Goal: Task Accomplishment & Management: Manage account settings

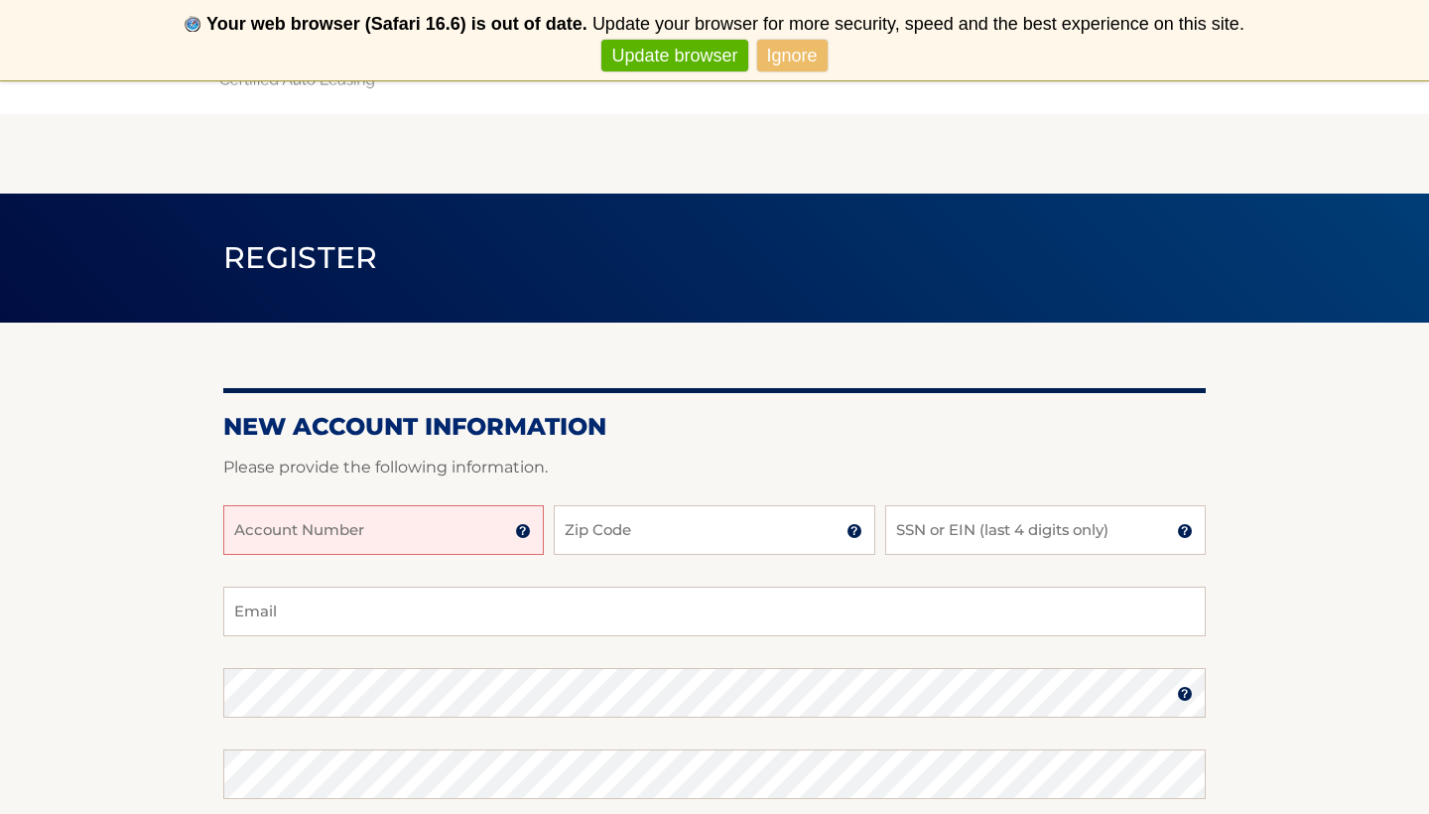
click at [458, 528] on input "Account Number" at bounding box center [383, 530] width 321 height 50
click at [524, 528] on img at bounding box center [523, 531] width 16 height 16
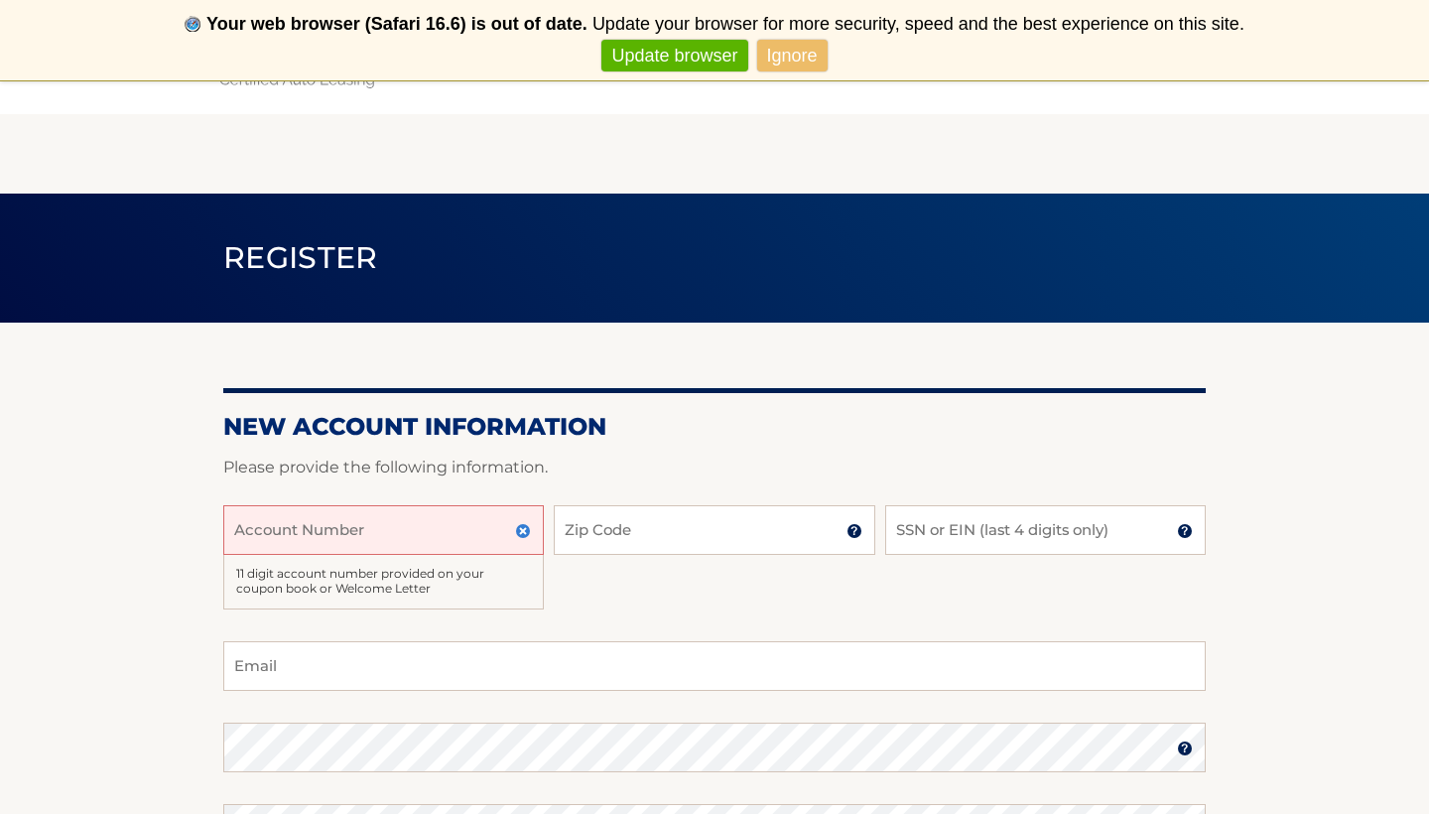
click at [456, 536] on input "Account Number" at bounding box center [383, 530] width 321 height 50
type input "44455969050"
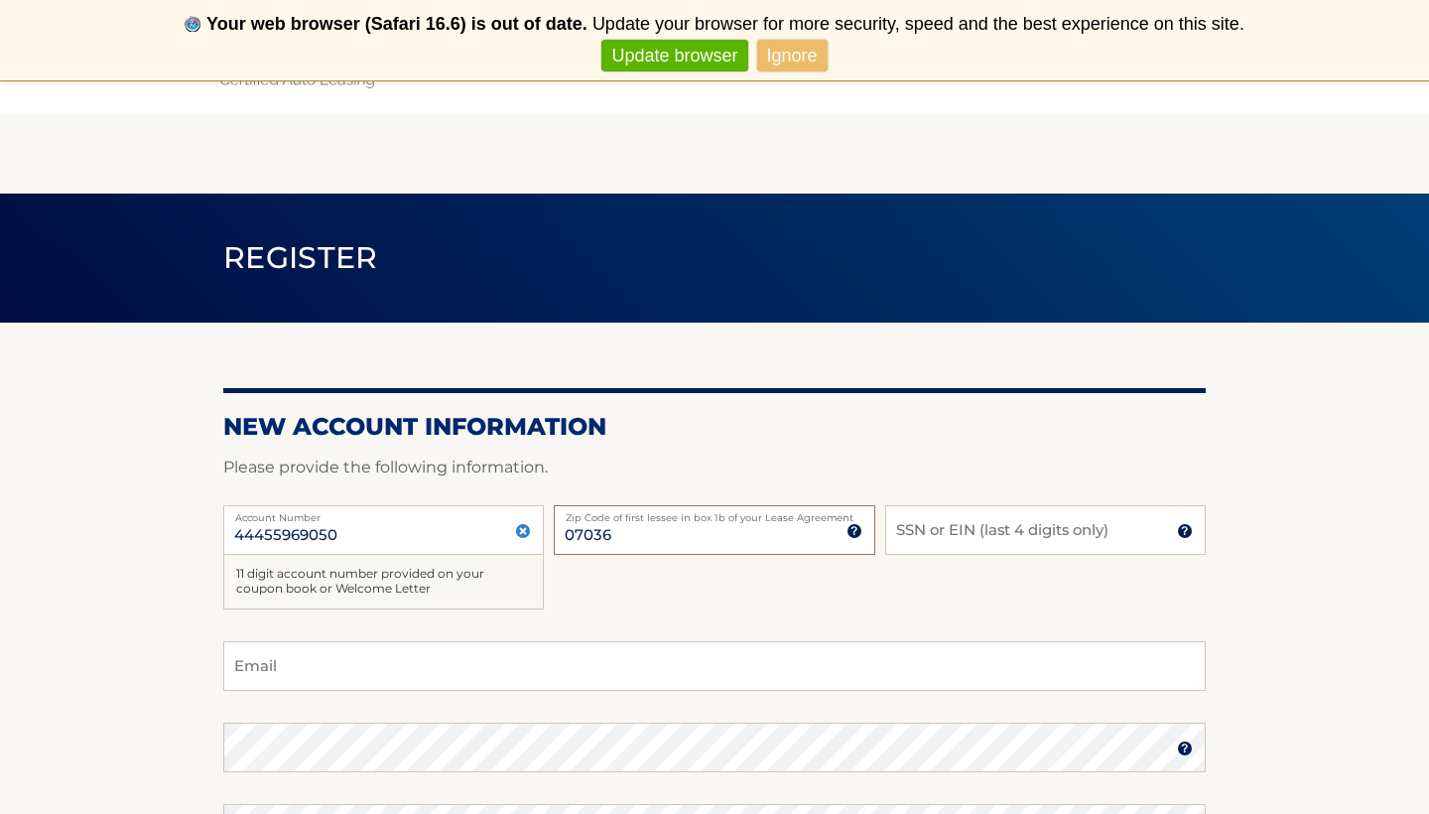
type input "07036"
click at [992, 534] on input "SSN or EIN (last 4 digits only)" at bounding box center [1045, 530] width 321 height 50
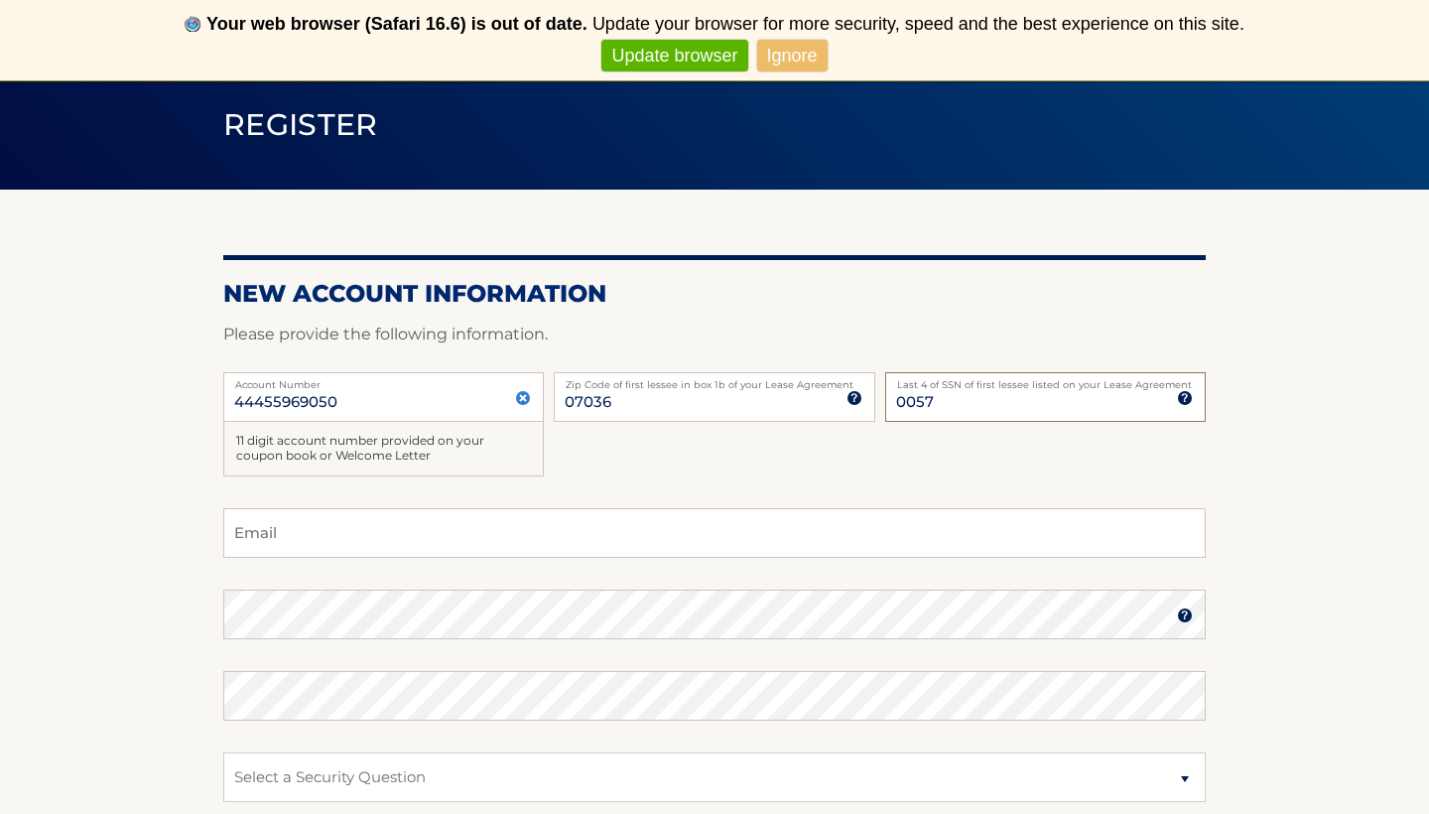
scroll to position [136, 0]
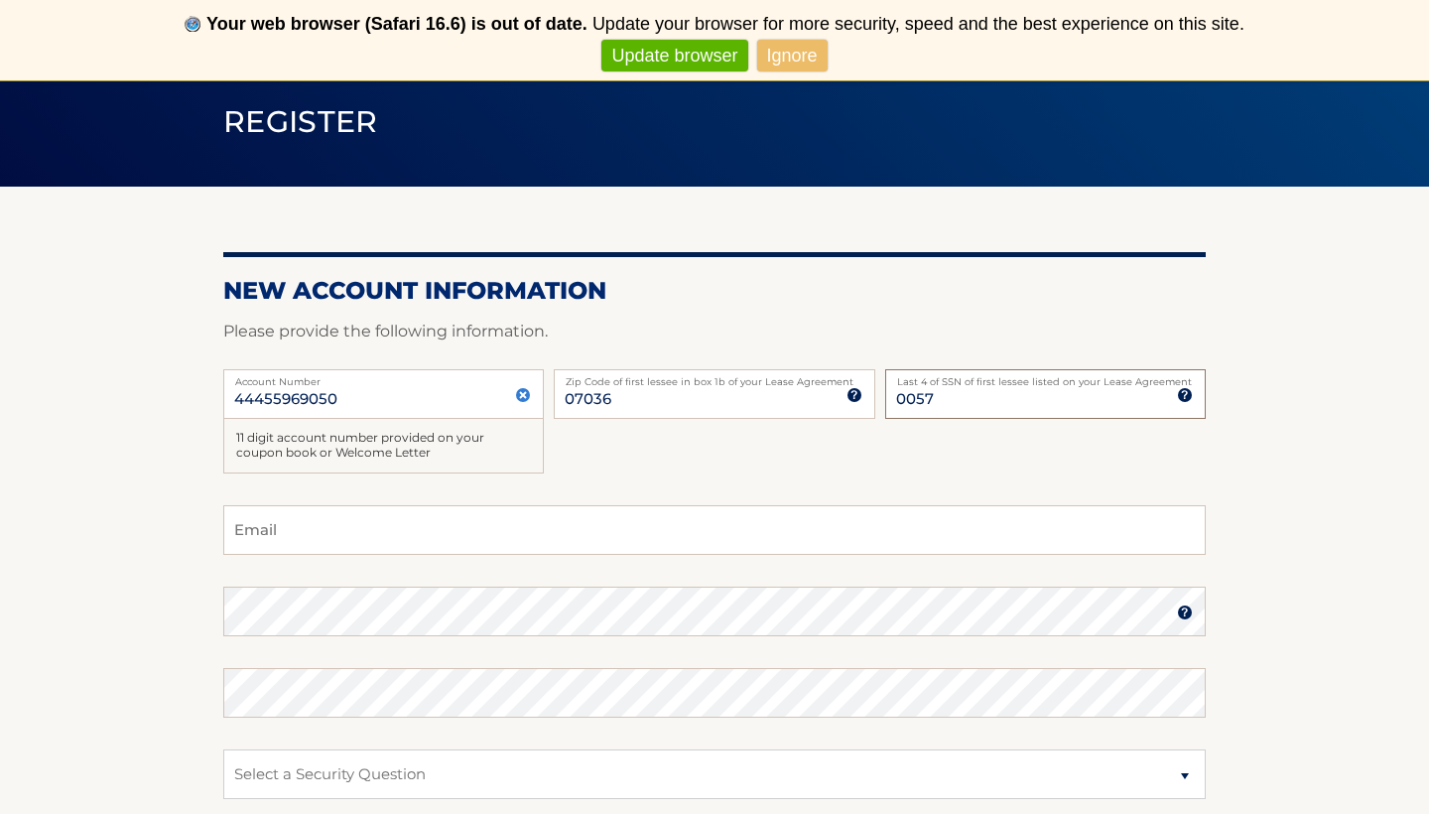
type input "0057"
type input "cristinalmadaa@icloud.com"
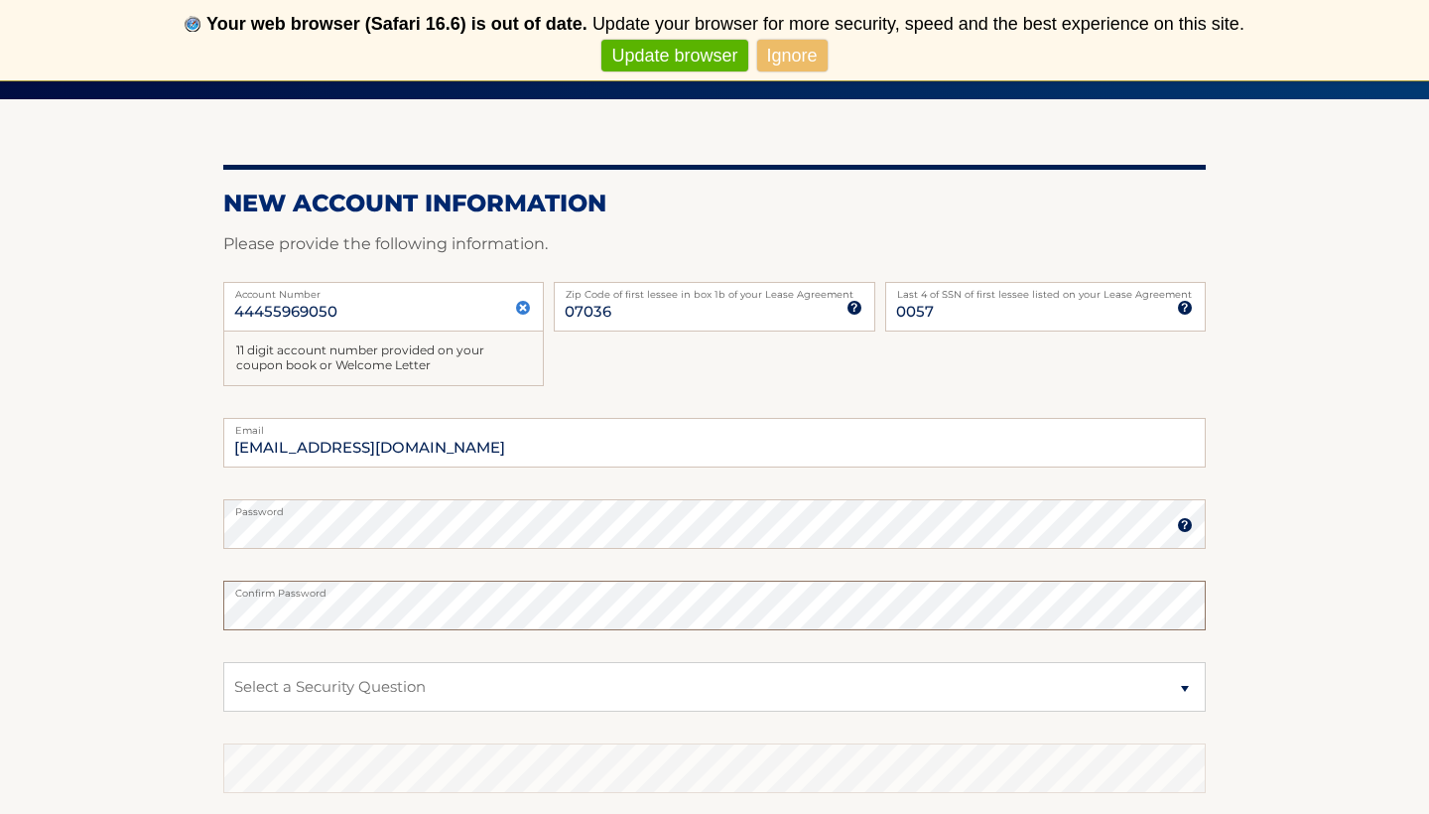
scroll to position [275, 0]
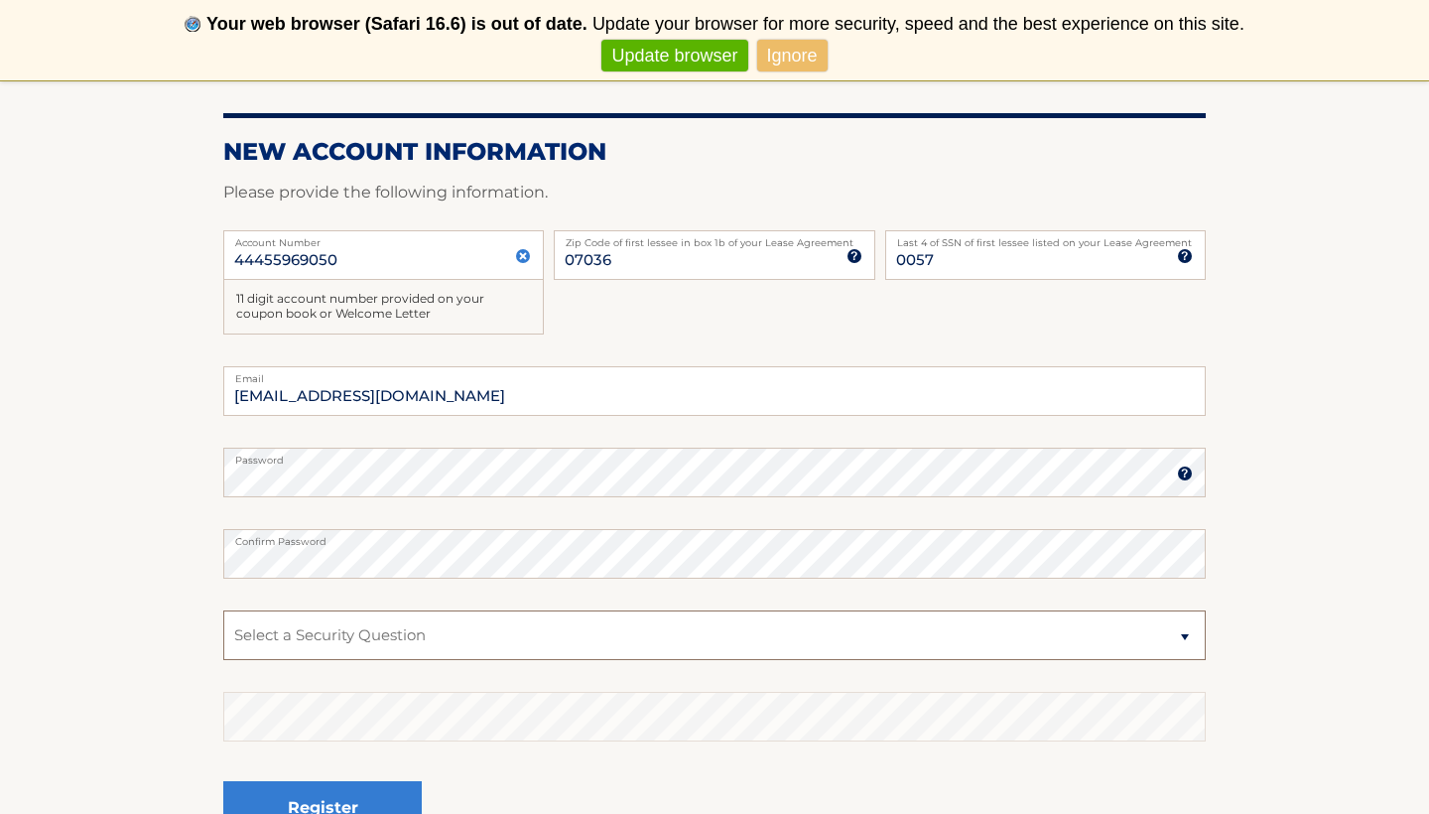
select select "1"
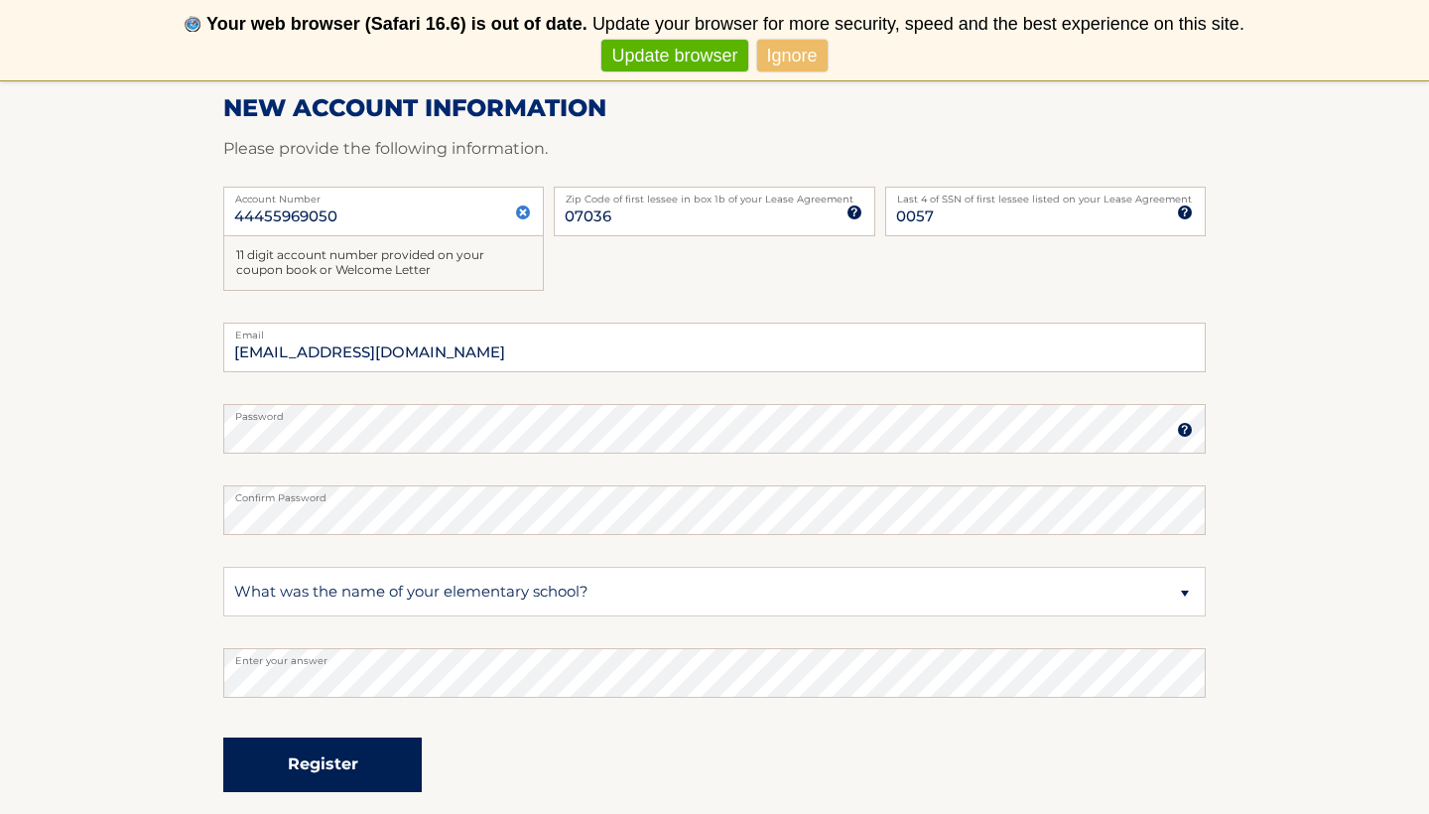
click at [366, 768] on button "Register" at bounding box center [322, 764] width 198 height 55
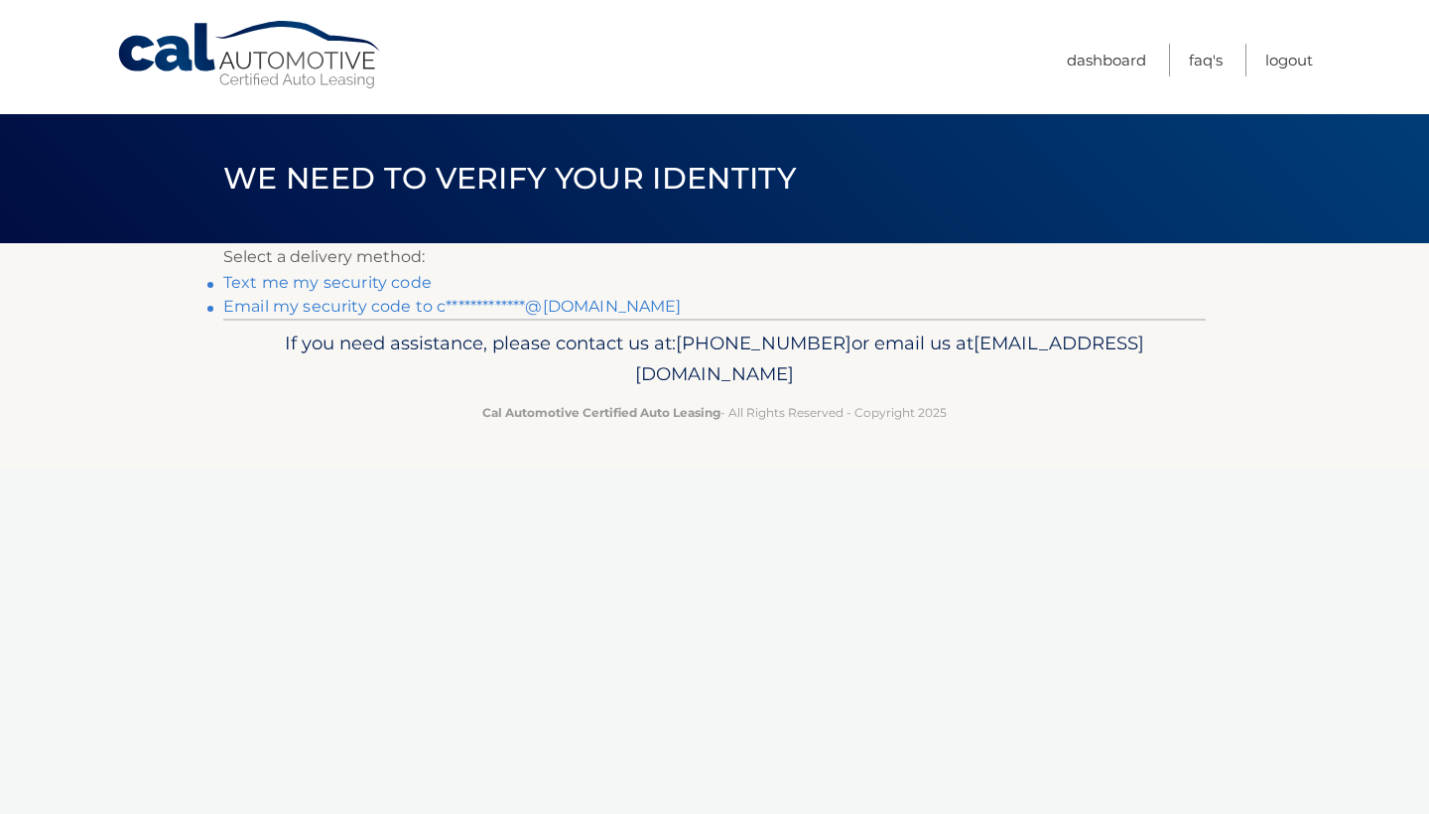
click at [331, 283] on link "Text me my security code" at bounding box center [327, 282] width 208 height 19
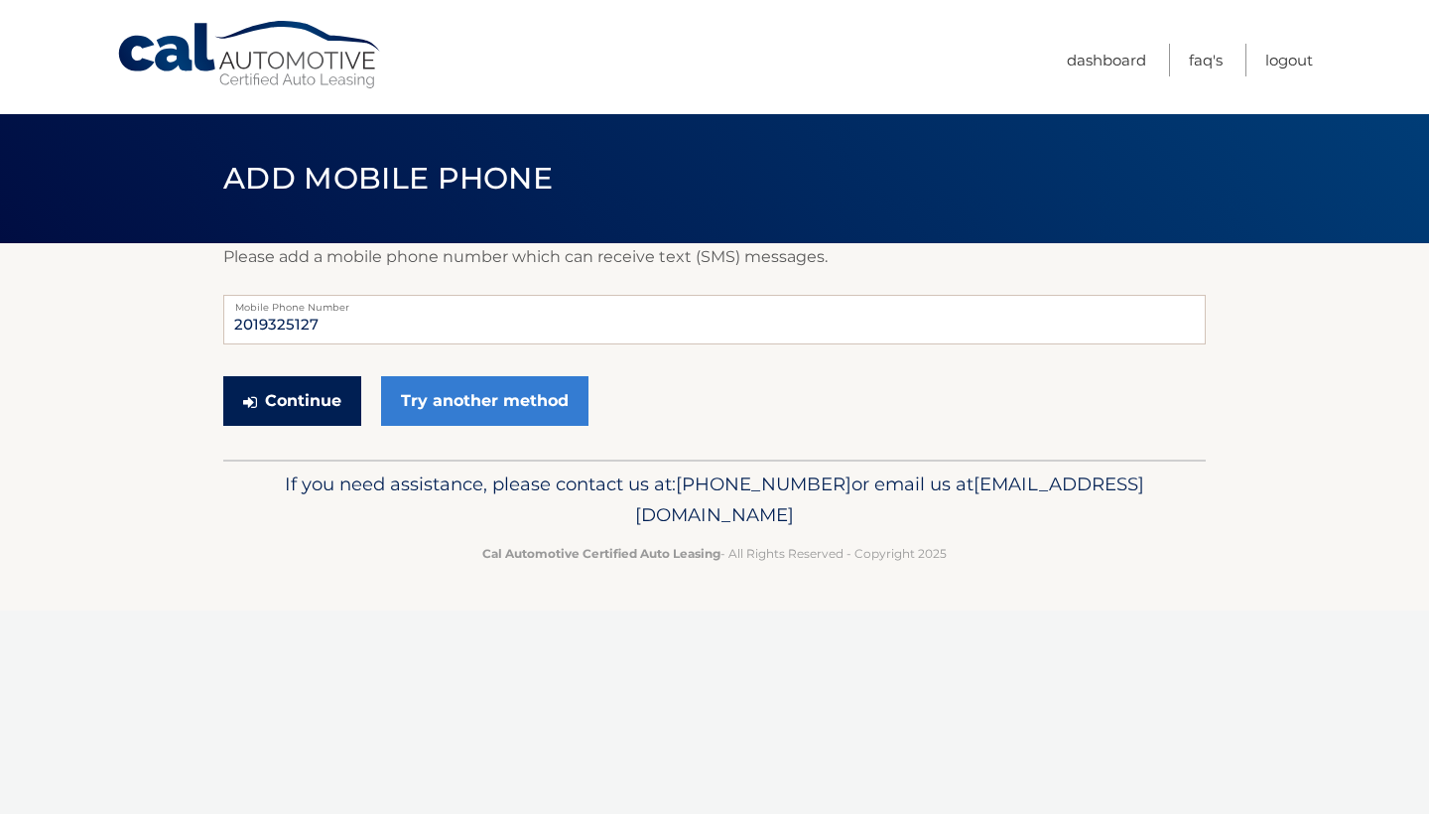
click at [306, 404] on button "Continue" at bounding box center [292, 401] width 138 height 50
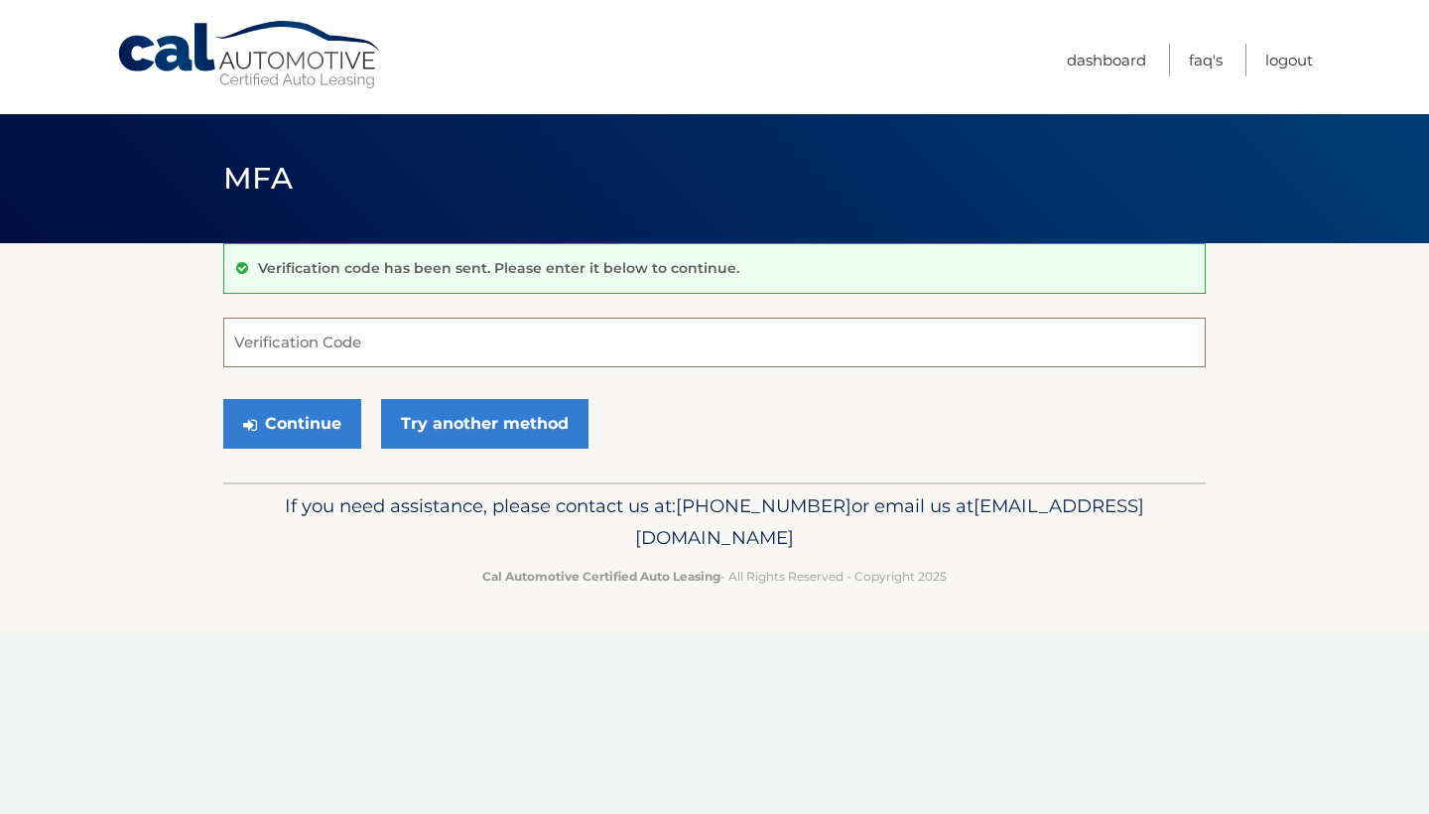
click at [315, 338] on input "Verification Code" at bounding box center [714, 343] width 983 height 50
type input "592470"
click at [292, 423] on button "Continue" at bounding box center [292, 424] width 138 height 50
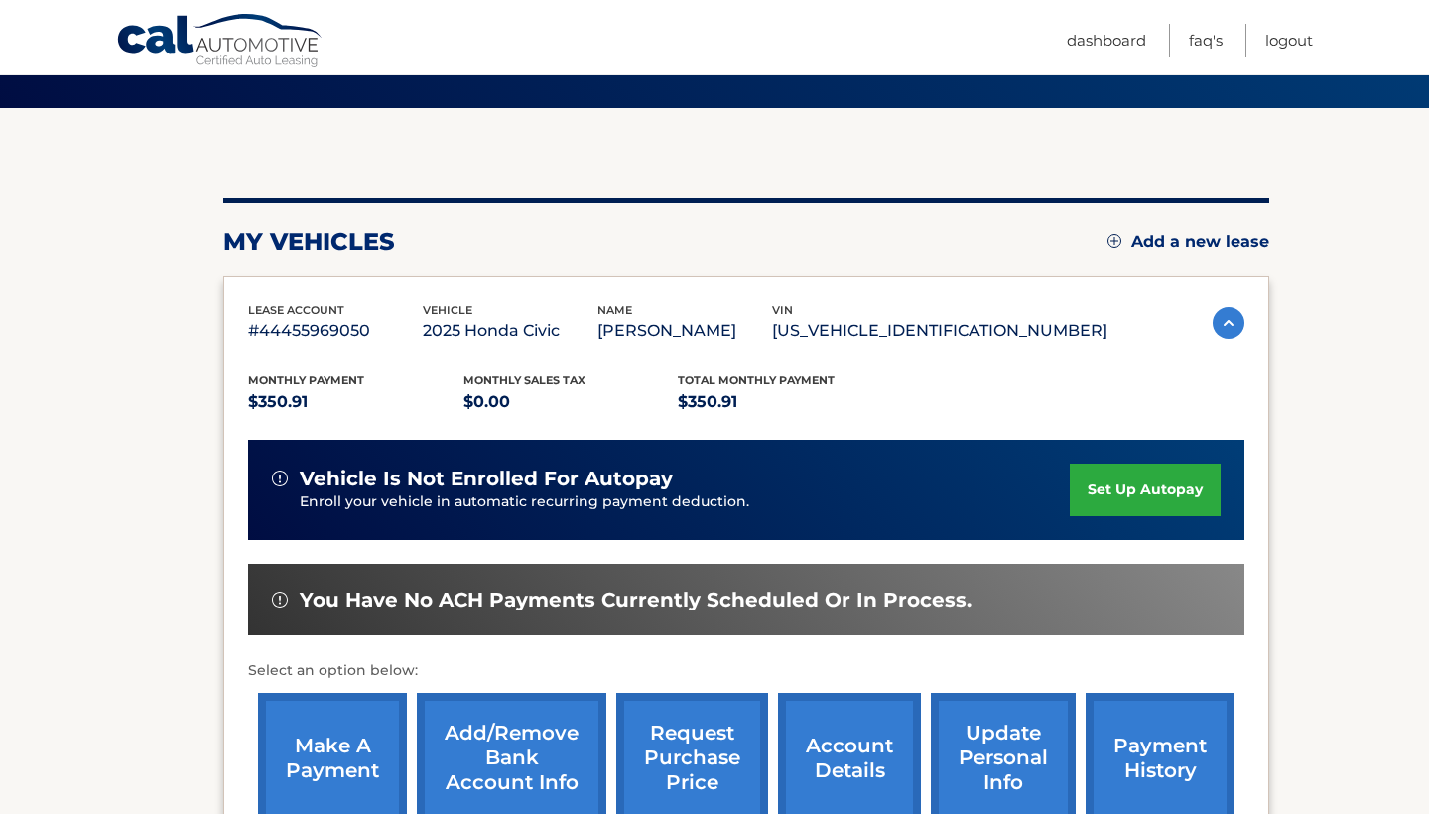
scroll to position [136, 0]
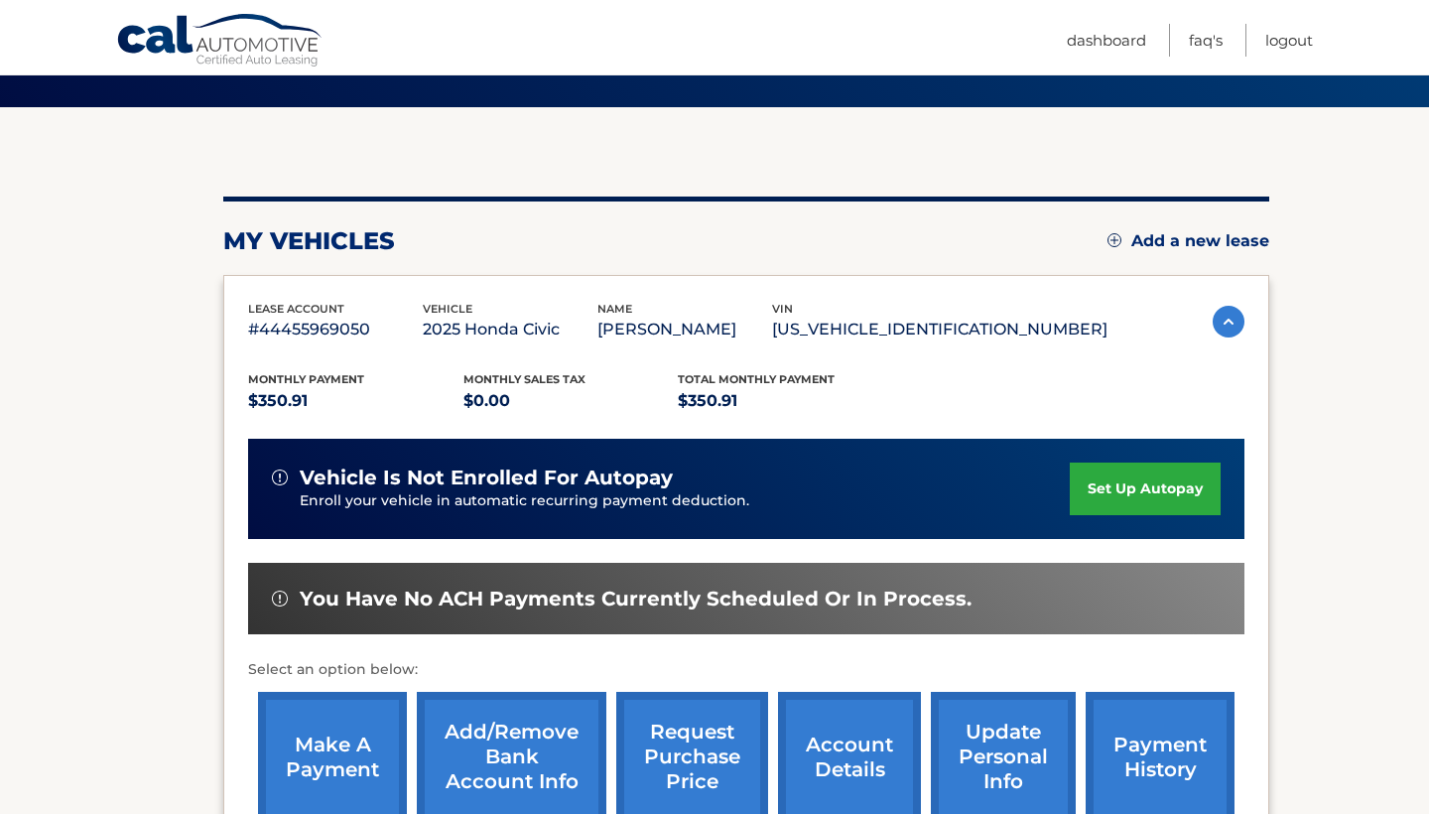
click at [1133, 484] on link "set up autopay" at bounding box center [1145, 488] width 151 height 53
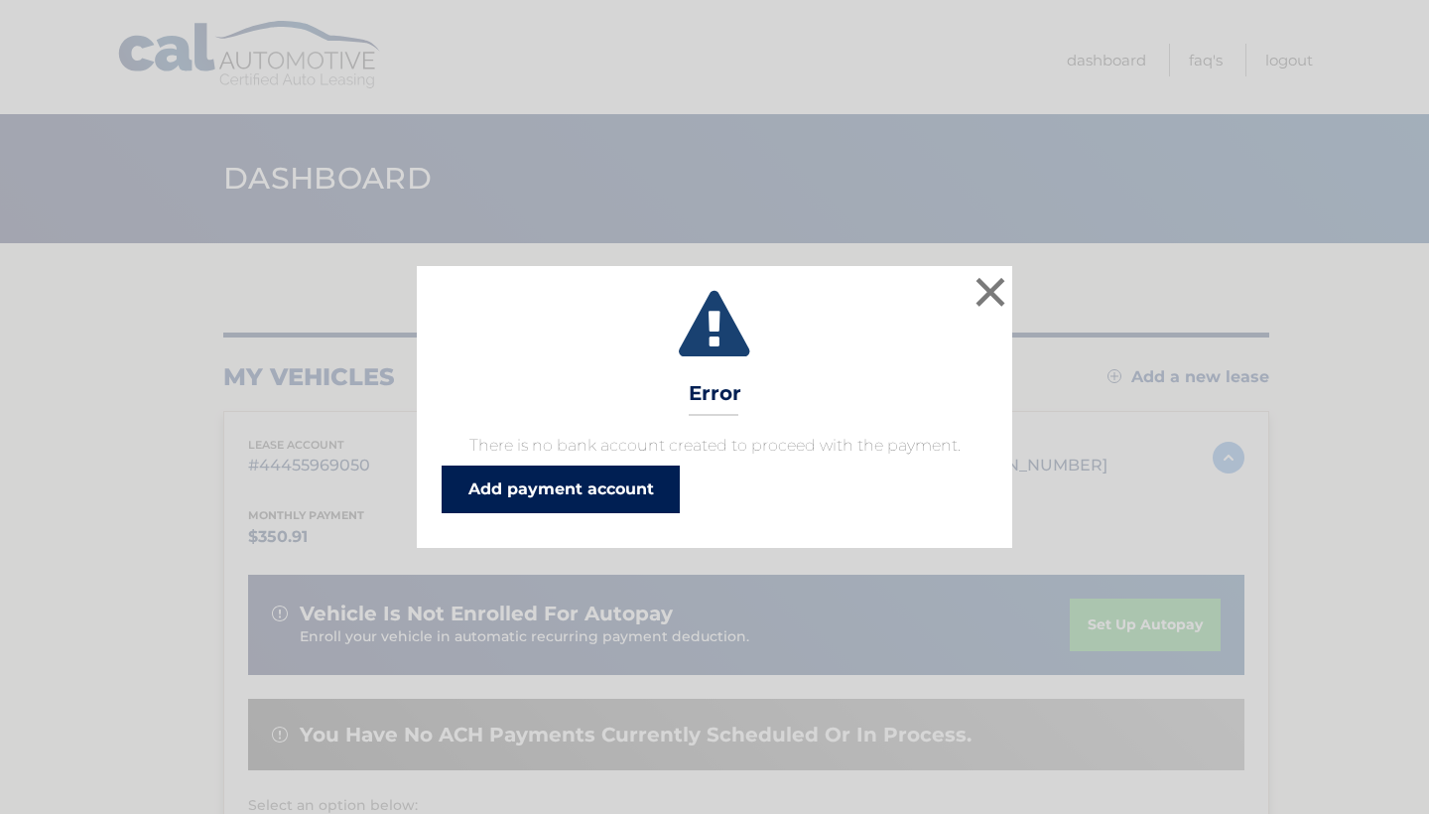
click at [574, 493] on link "Add payment account" at bounding box center [561, 489] width 238 height 48
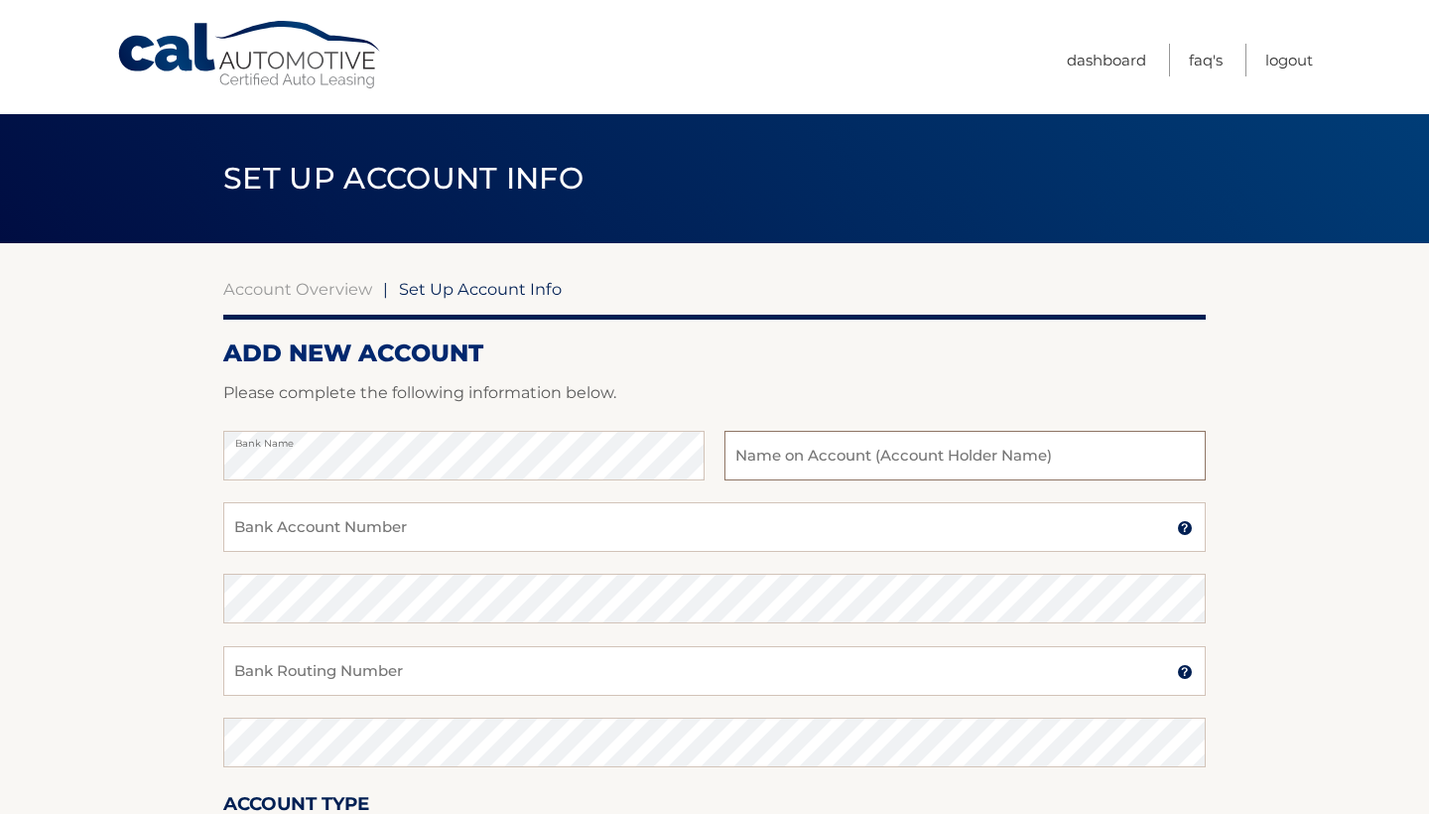
click at [761, 457] on input "text" at bounding box center [964, 456] width 481 height 50
type input "Cristina Almada"
click at [501, 523] on input "Bank Account Number" at bounding box center [714, 527] width 983 height 50
click at [502, 523] on input "Bank Account Number" at bounding box center [714, 527] width 983 height 50
type input "381062064813"
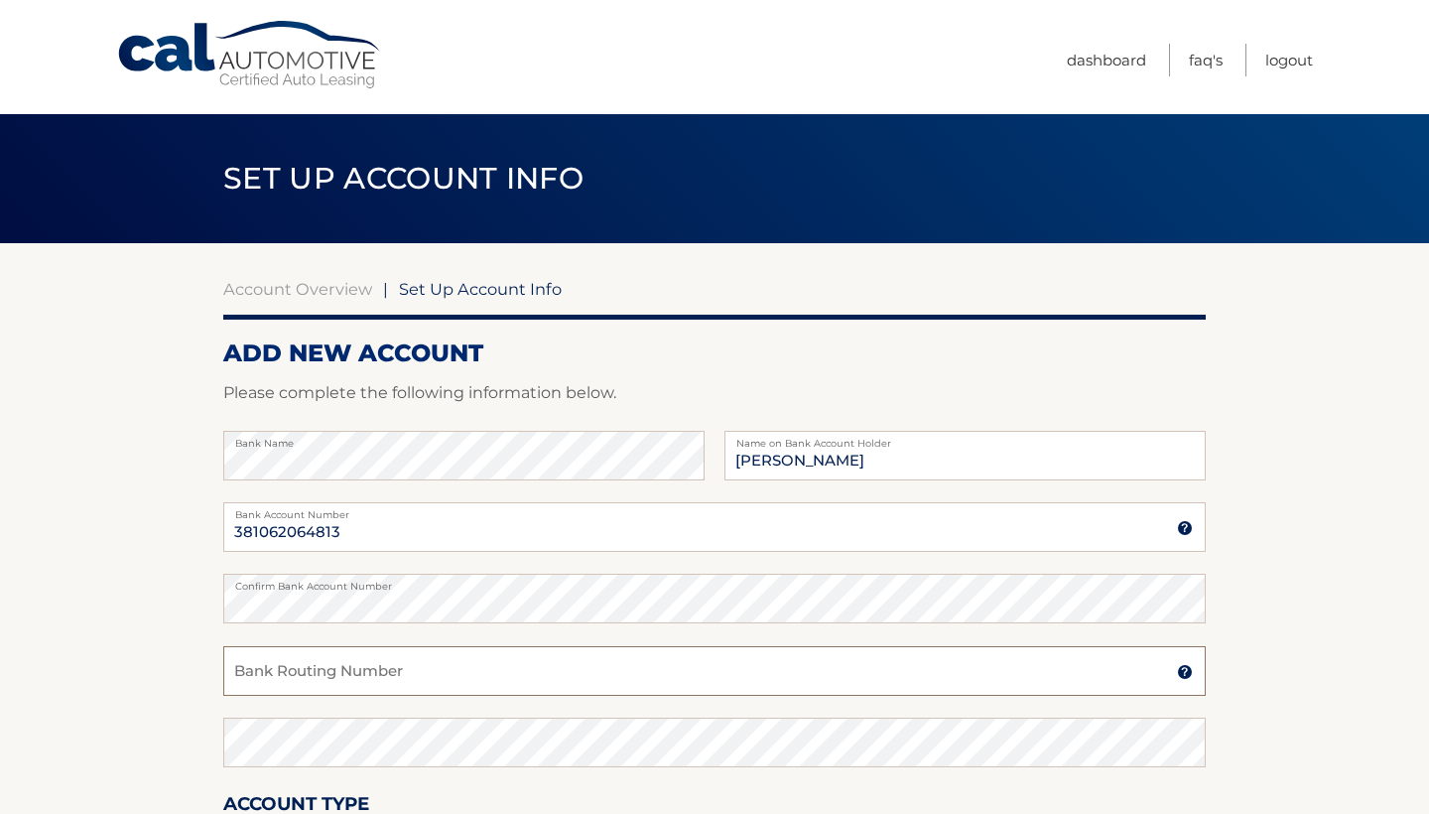
click at [345, 659] on input "Bank Routing Number" at bounding box center [714, 671] width 983 height 50
type input "021200339"
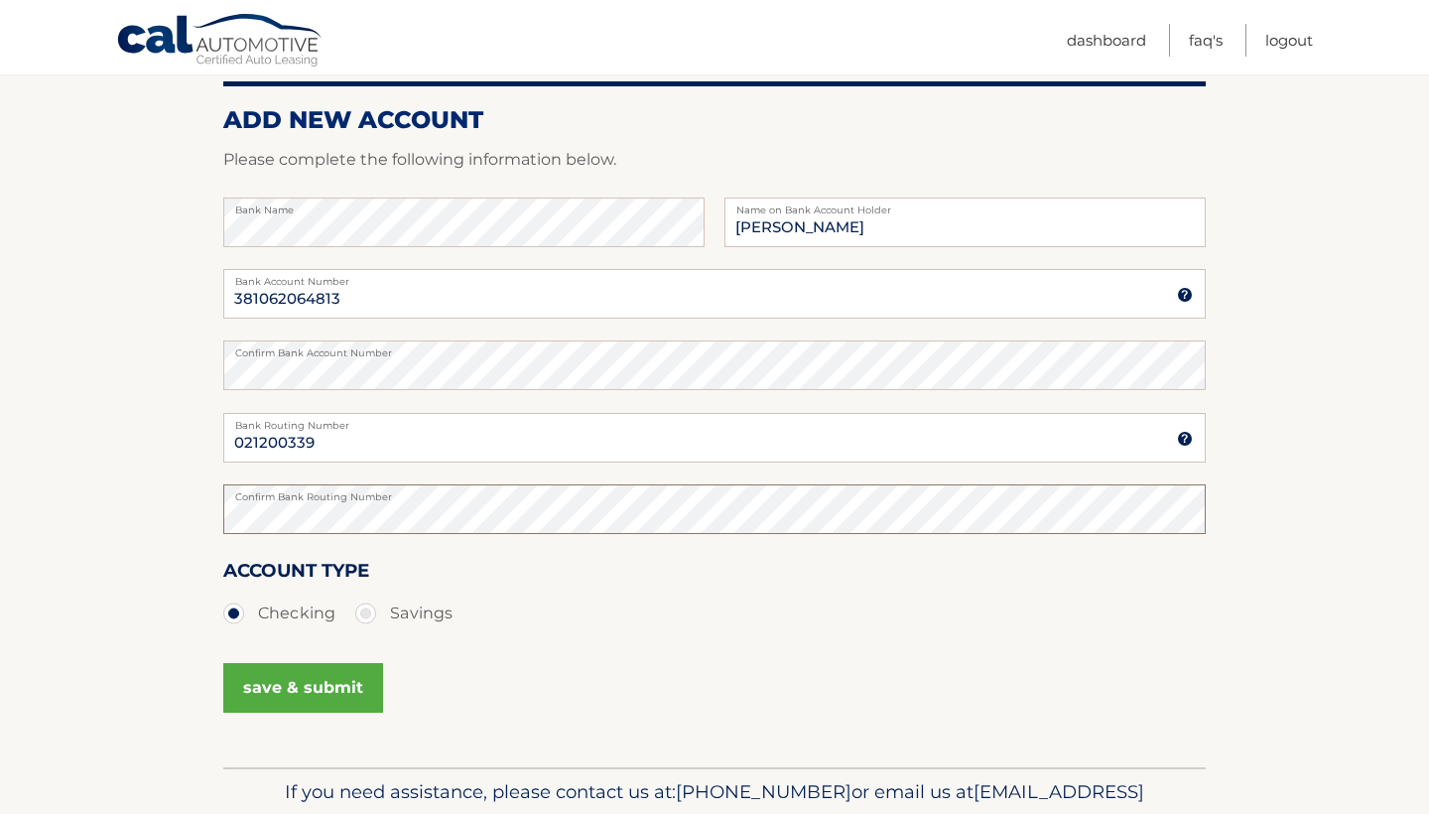
scroll to position [235, 0]
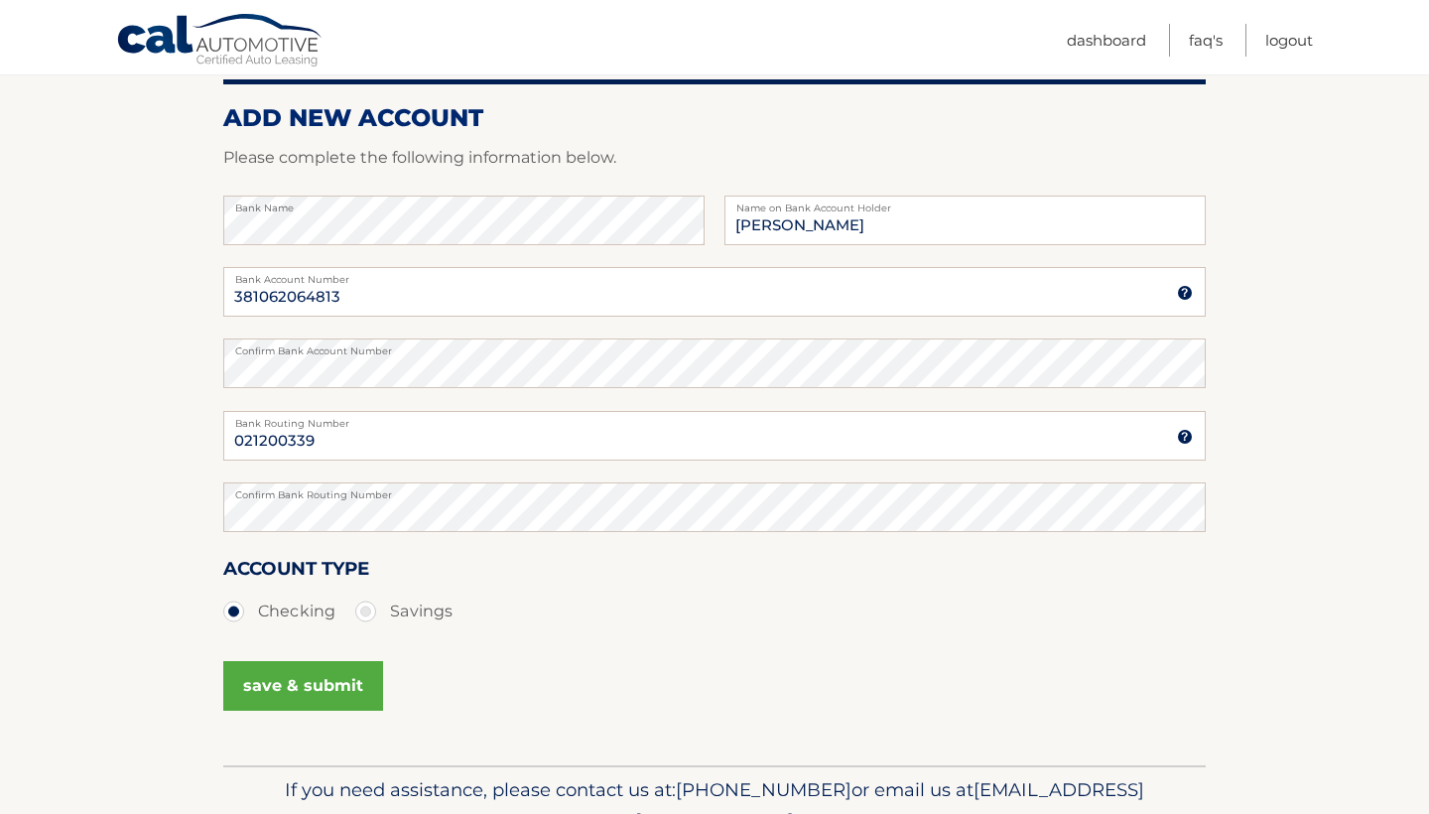
click at [319, 686] on button "save & submit" at bounding box center [303, 686] width 160 height 50
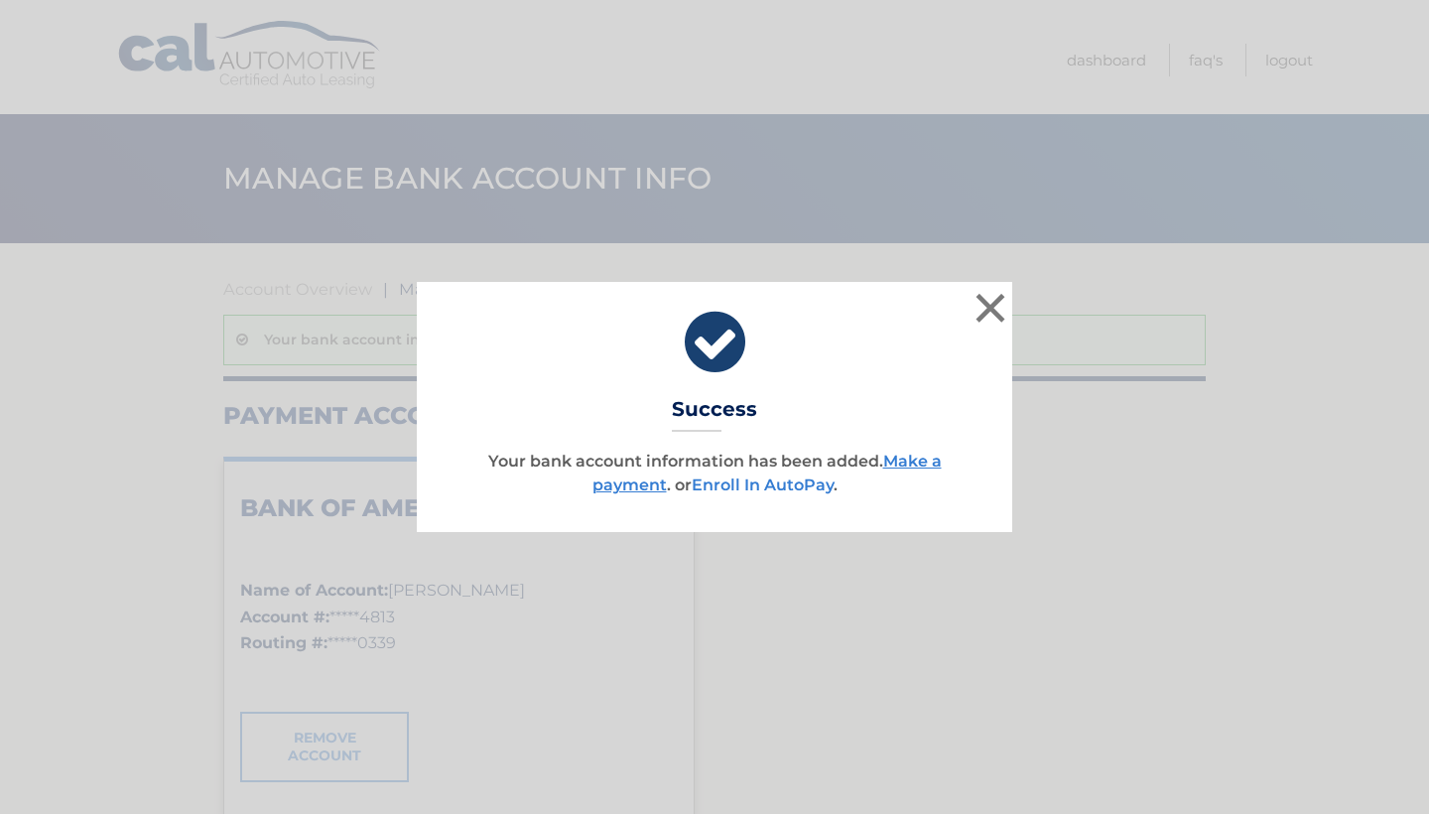
click at [806, 484] on link "Enroll In AutoPay" at bounding box center [763, 484] width 142 height 19
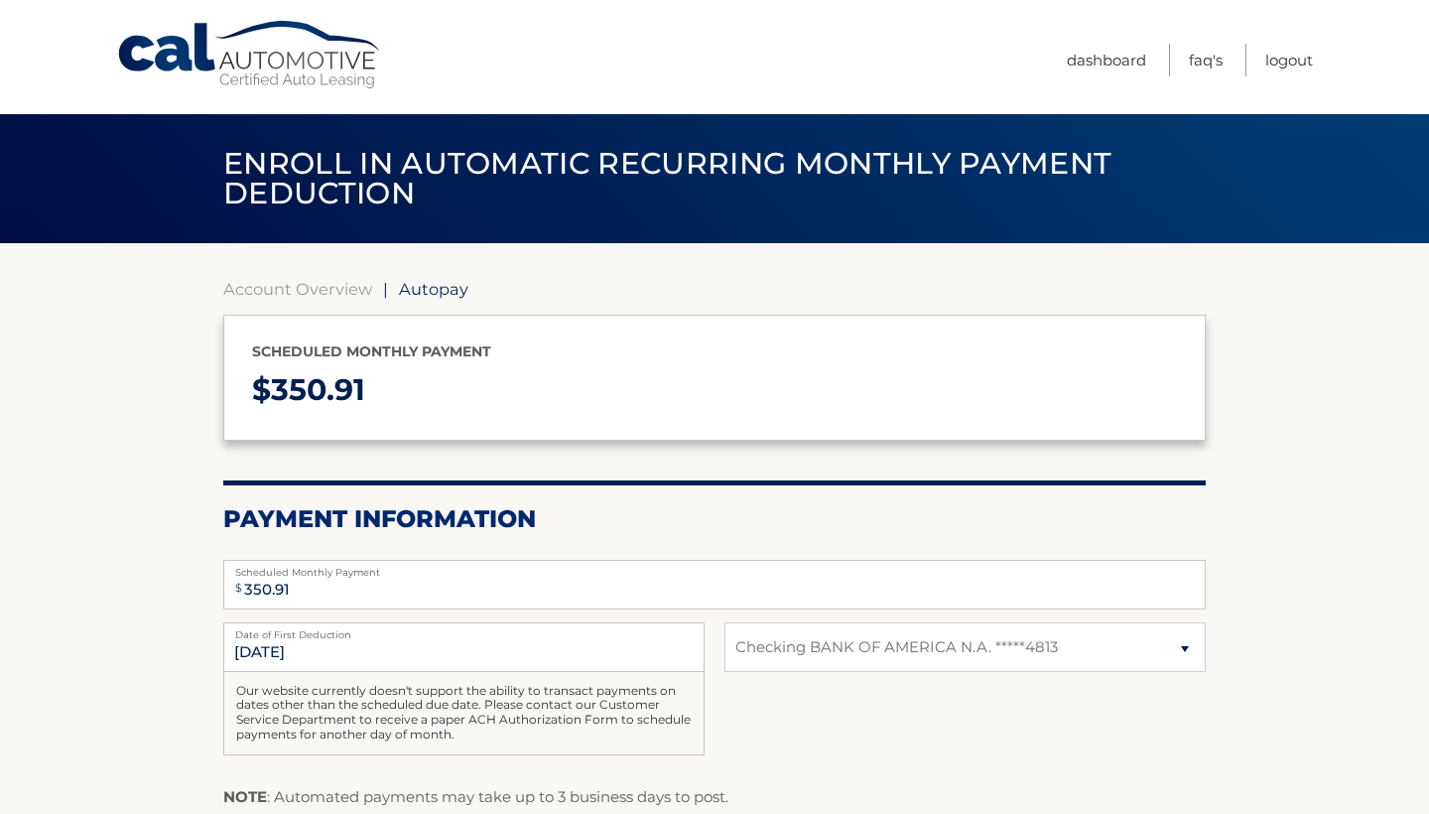
select select "ZWQ5NjE5Y2QtMDFmMS00NDNlLWI1NTAtY2JkNThlMDNiOWU2"
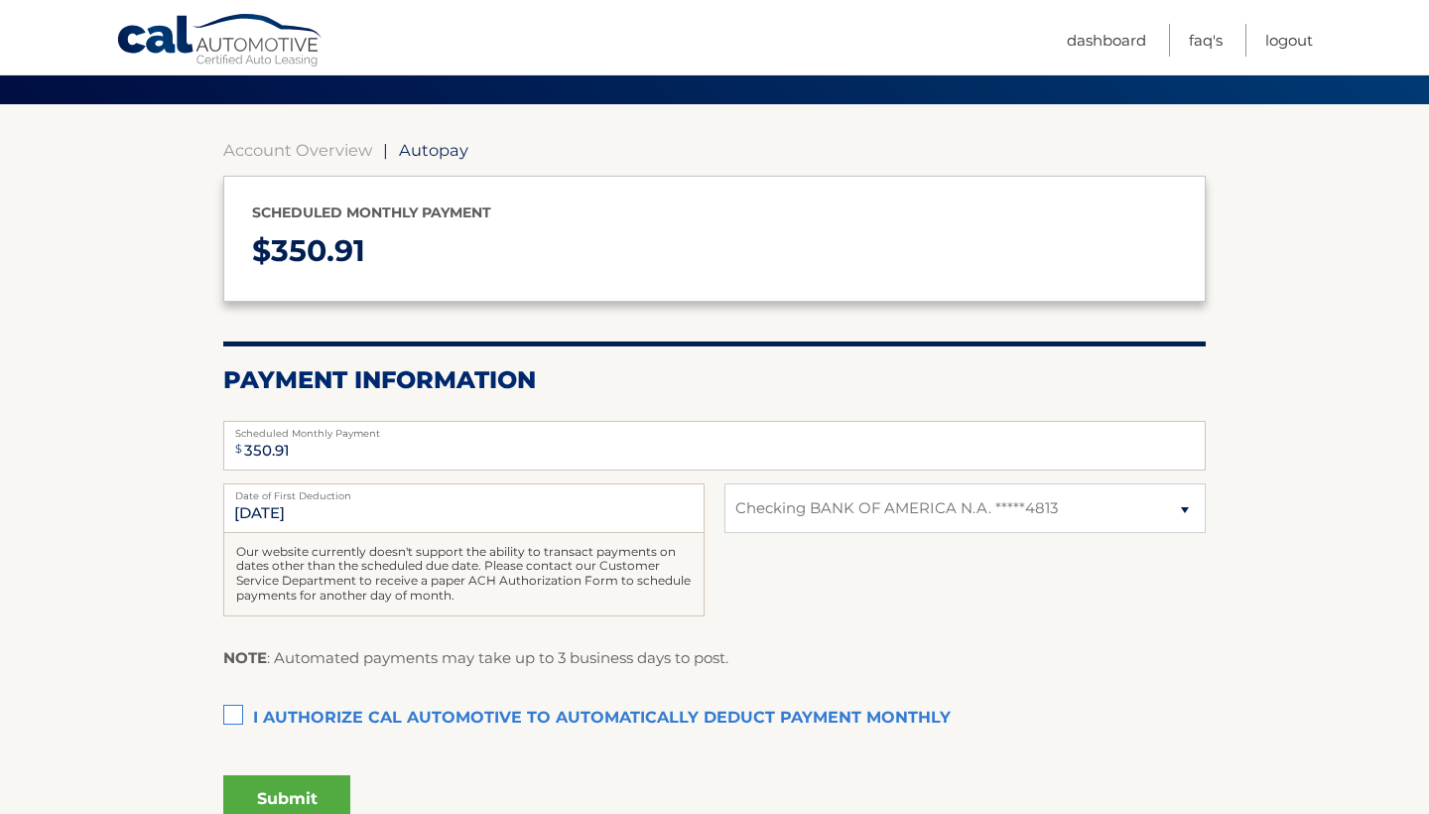
scroll to position [139, 0]
click at [238, 709] on label "I authorize cal automotive to automatically deduct payment monthly This checkbo…" at bounding box center [714, 719] width 983 height 40
click at [0, 0] on input "I authorize cal automotive to automatically deduct payment monthly This checkbo…" at bounding box center [0, 0] width 0 height 0
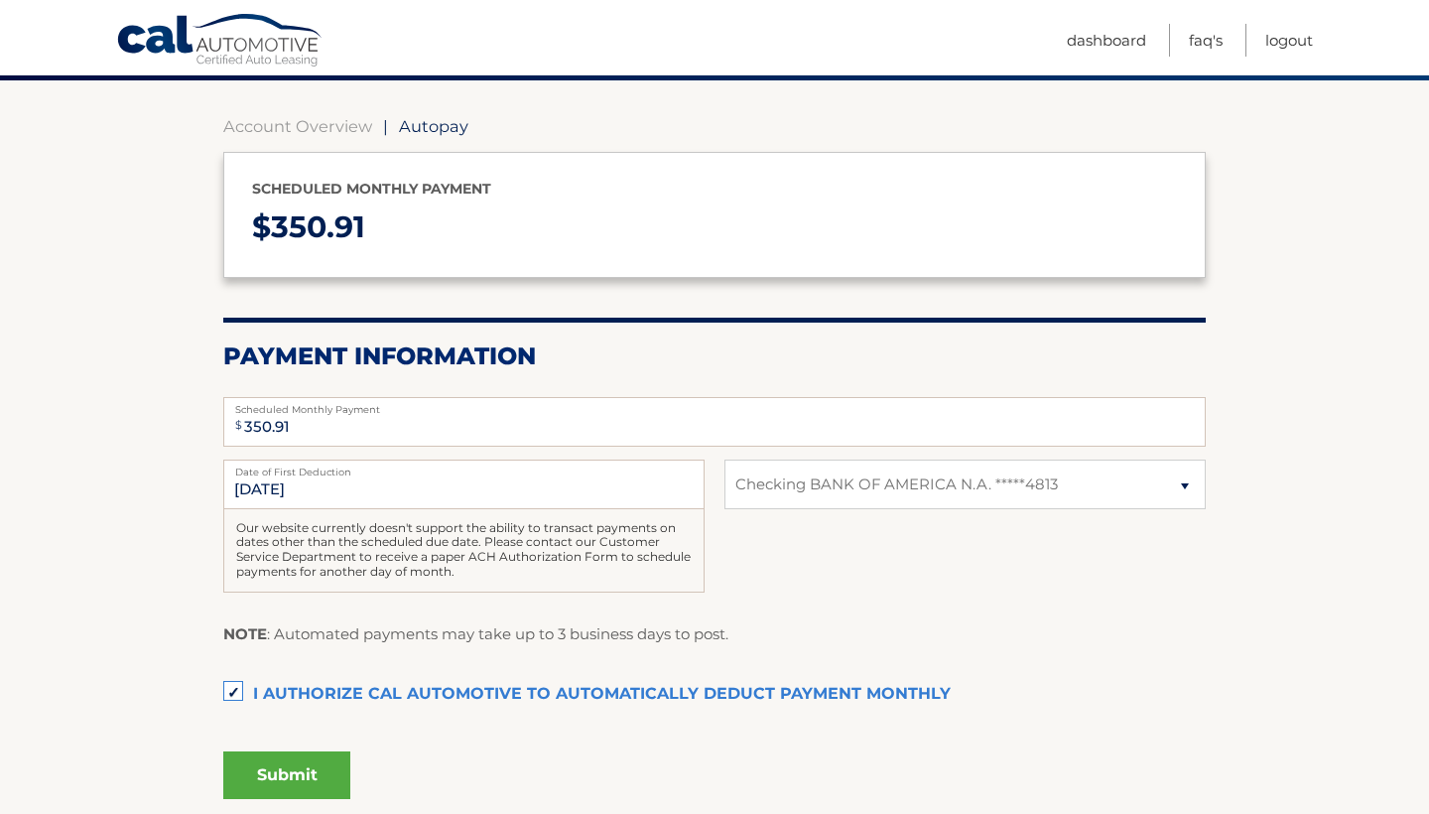
scroll to position [226, 0]
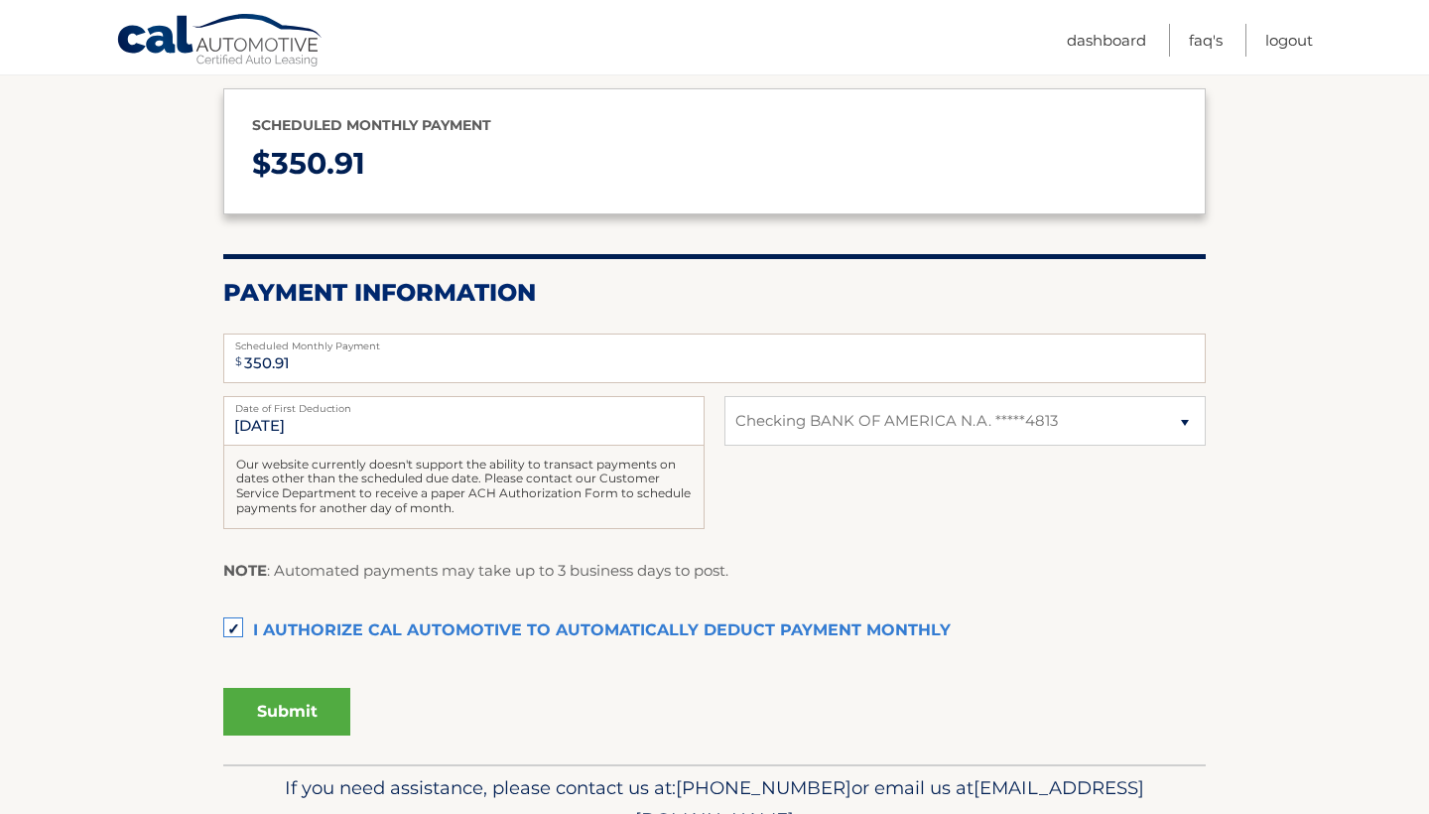
click at [313, 713] on button "Submit" at bounding box center [286, 712] width 127 height 48
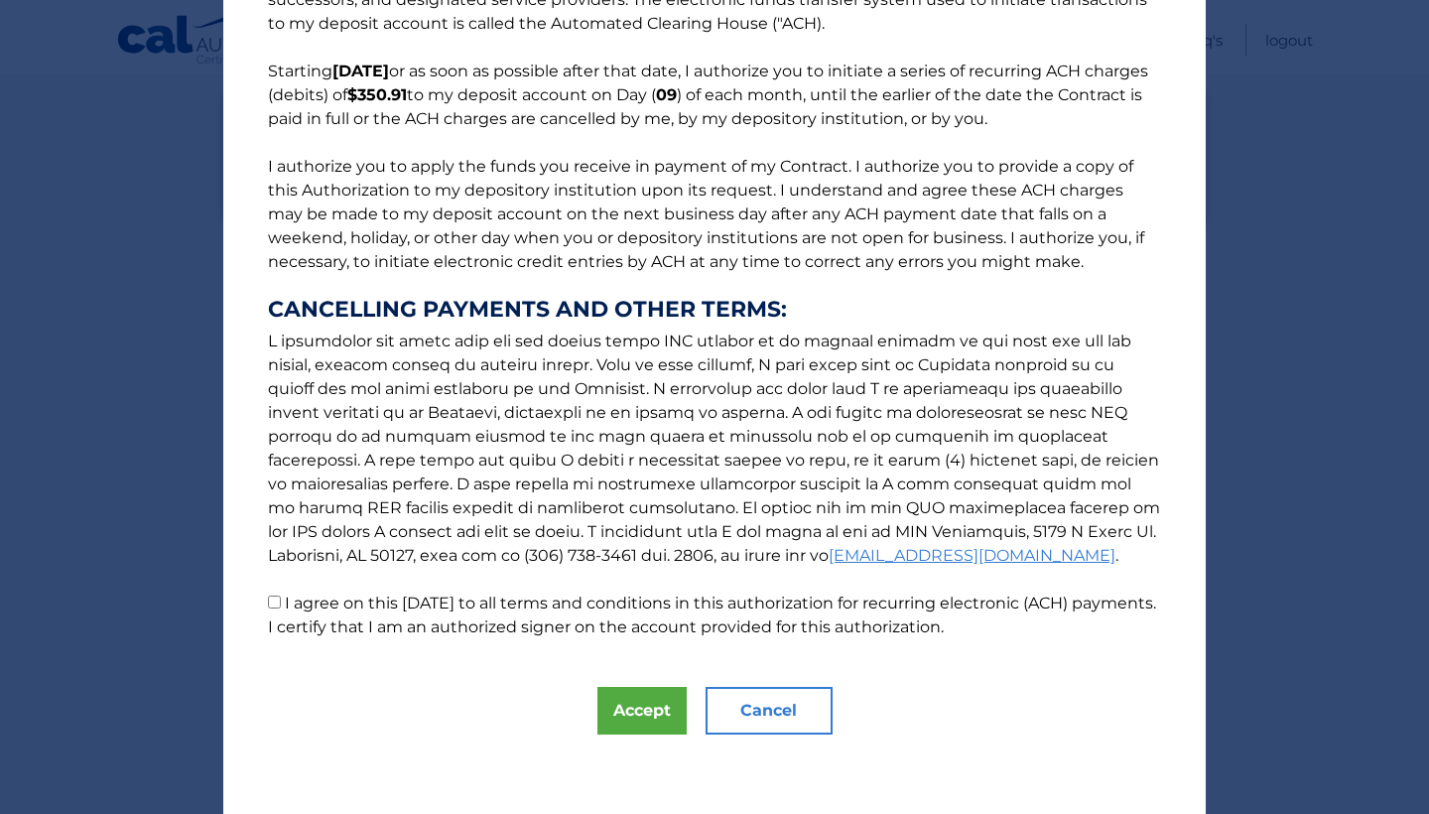
scroll to position [124, 0]
click at [278, 604] on input "I agree on this 08/31/2025 to all terms and conditions in this authorization fo…" at bounding box center [274, 601] width 13 height 13
checkbox input "true"
click at [644, 711] on button "Accept" at bounding box center [641, 711] width 89 height 48
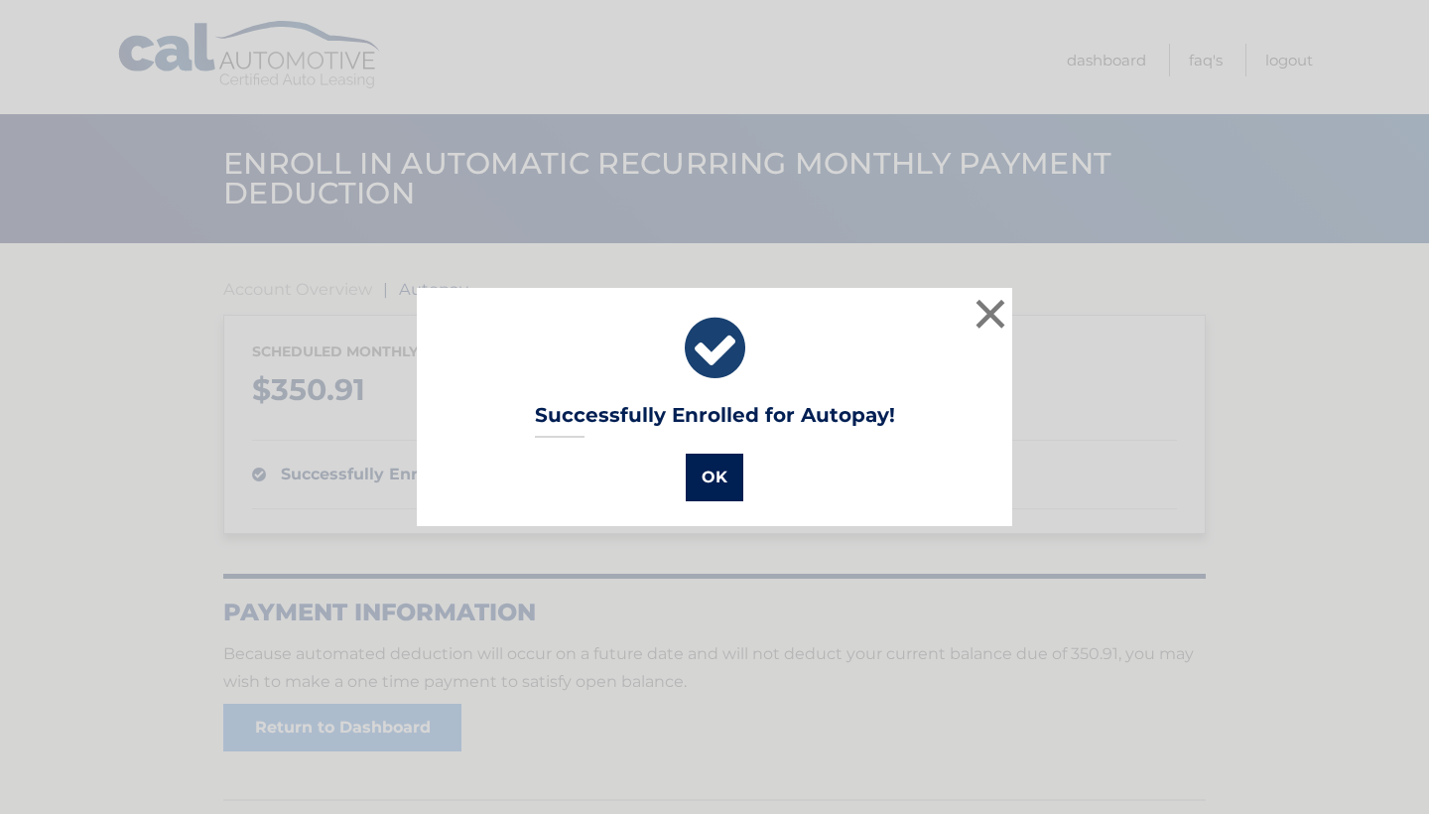
click at [711, 469] on button "OK" at bounding box center [715, 478] width 58 height 48
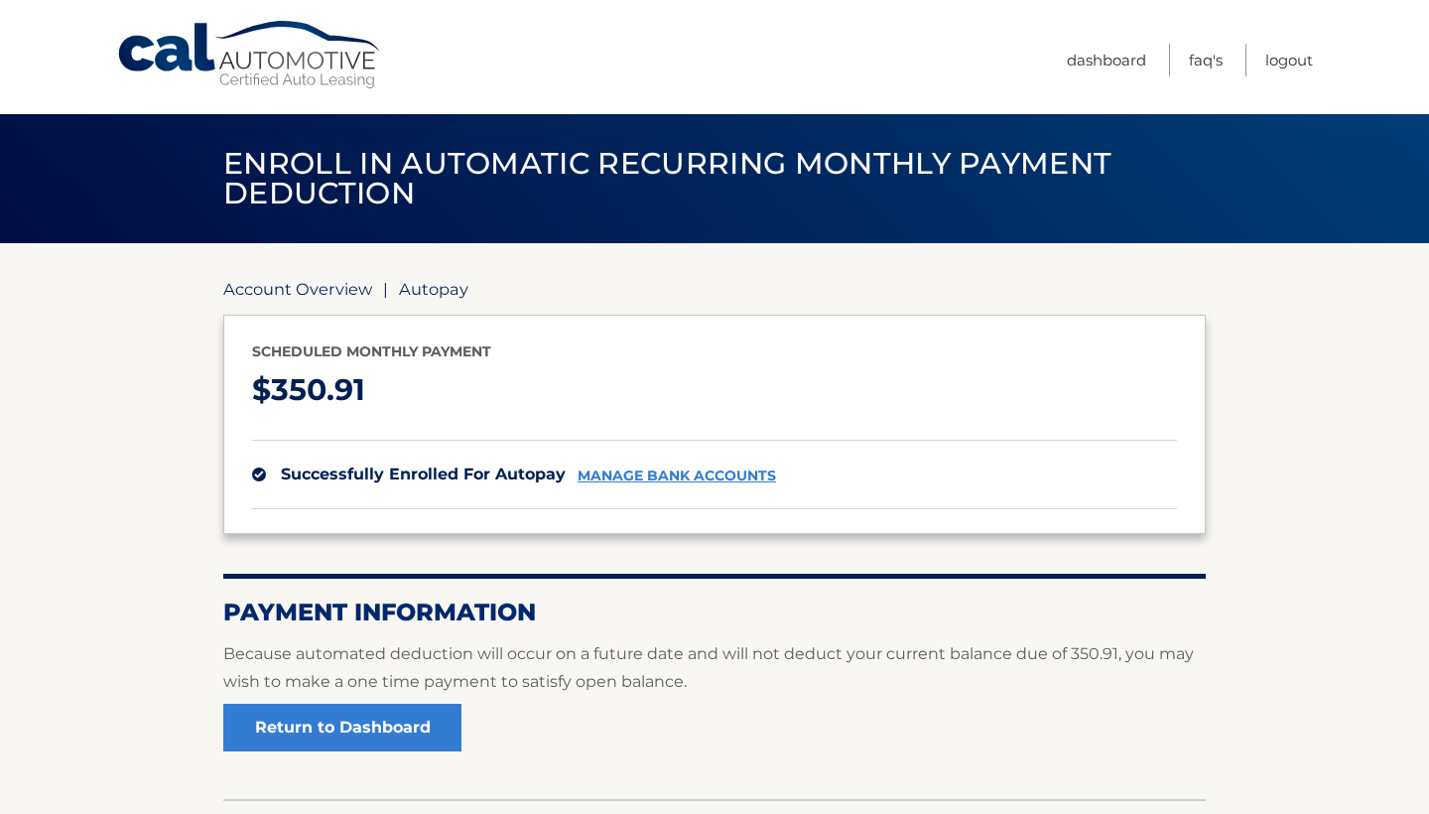
click at [318, 283] on link "Account Overview" at bounding box center [297, 289] width 149 height 20
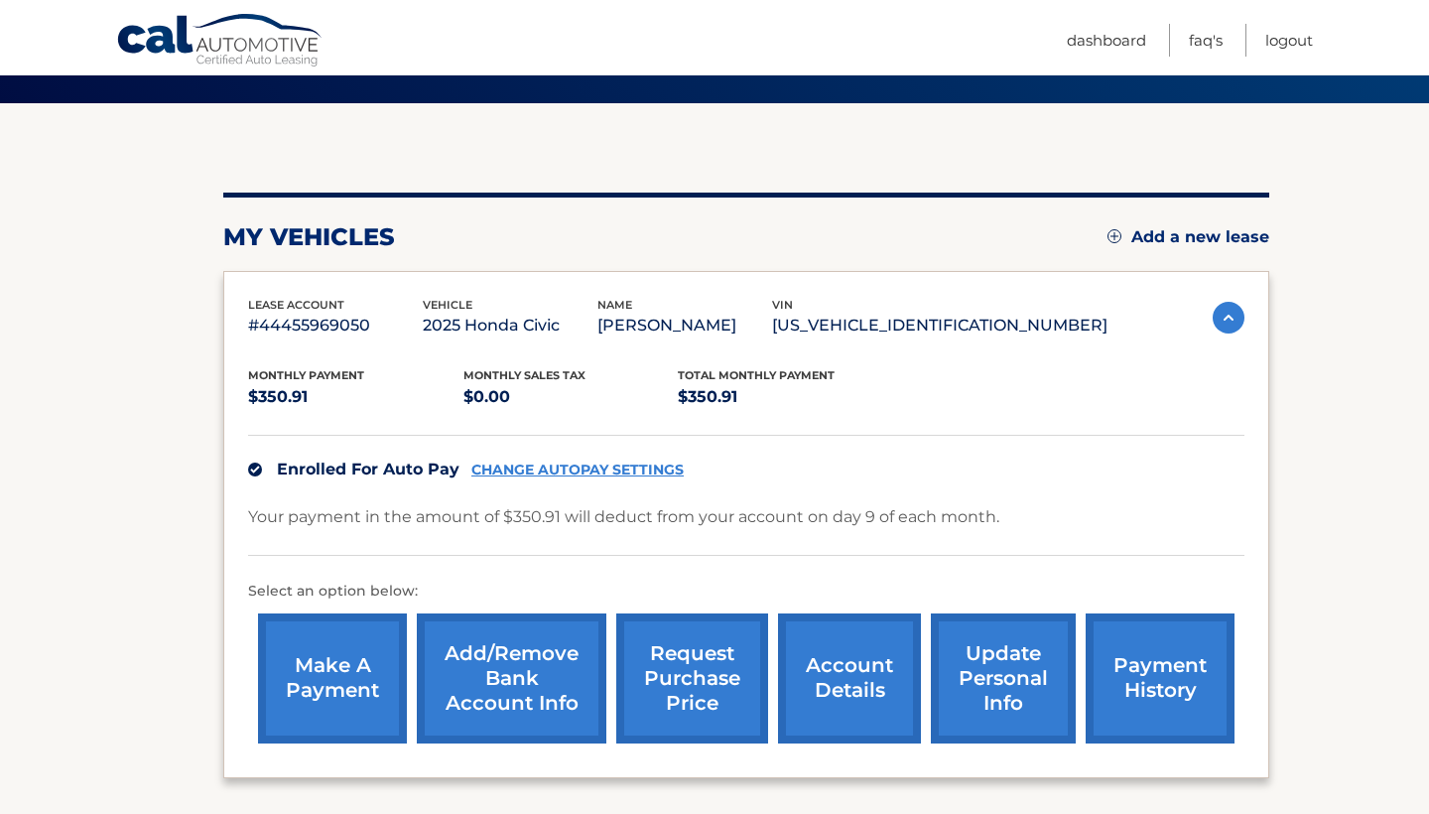
scroll to position [145, 0]
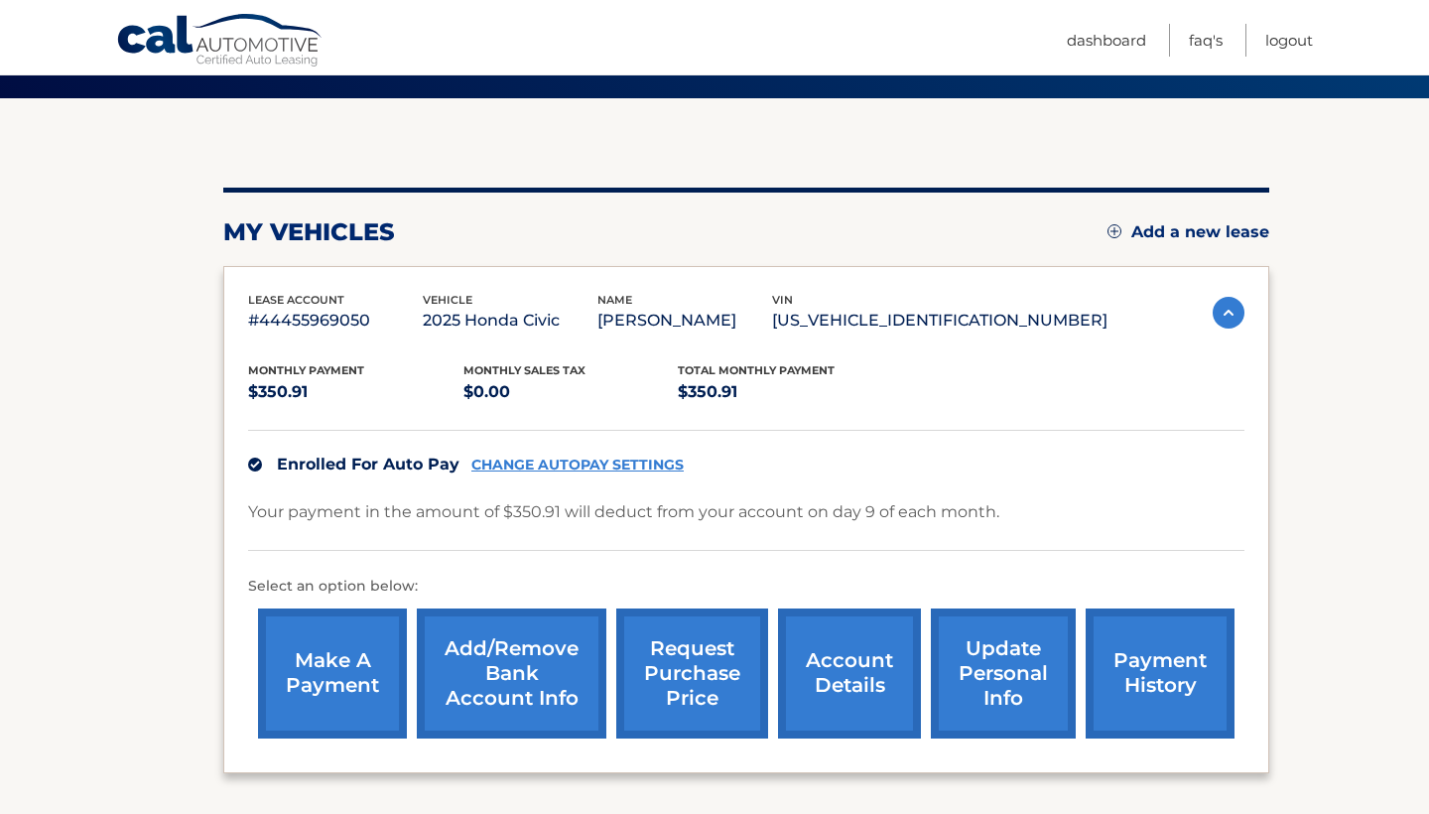
click at [315, 674] on link "make a payment" at bounding box center [332, 673] width 149 height 130
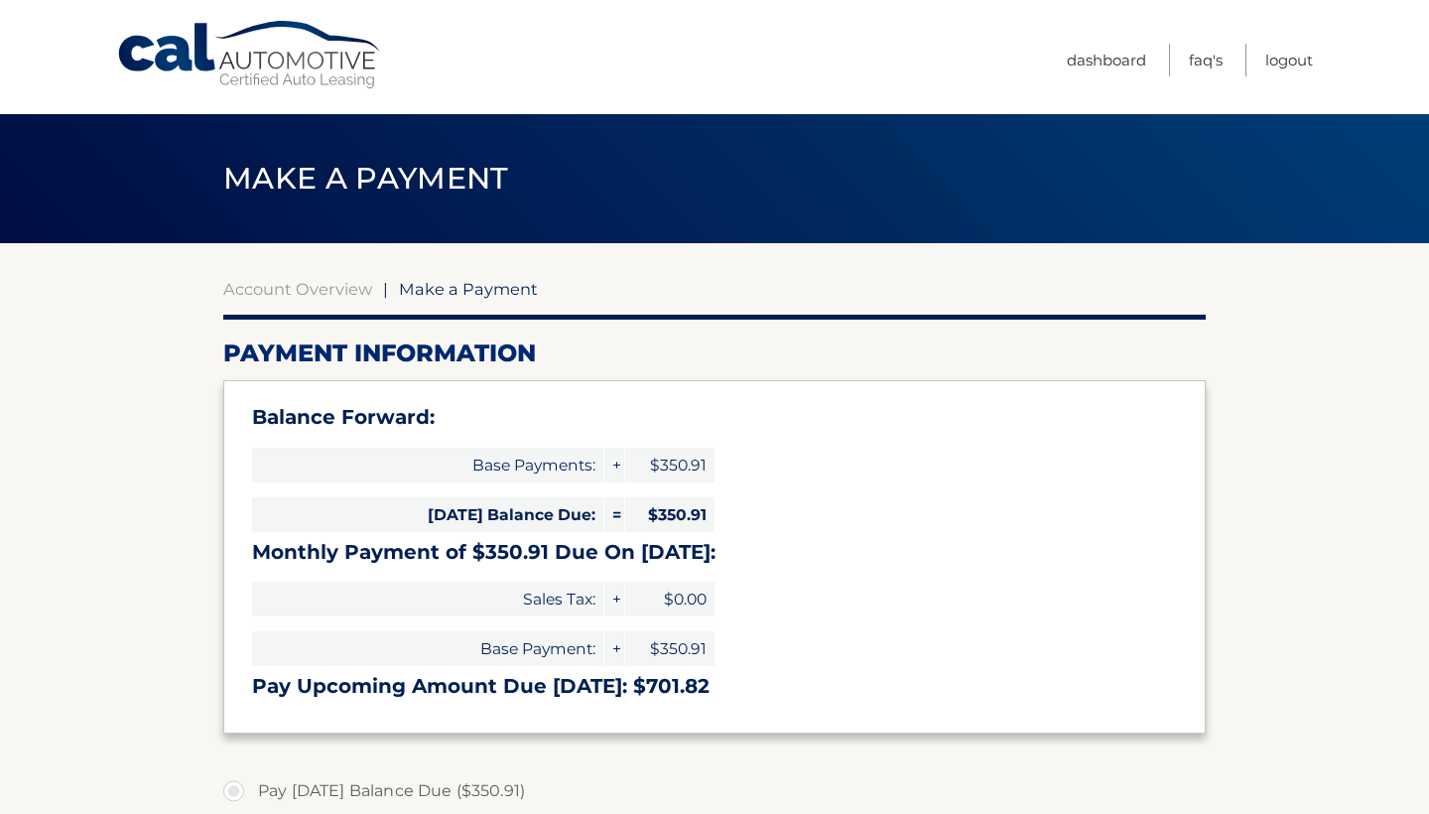
select select "ZWQ5NjE5Y2QtMDFmMS00NDNlLWI1NTAtY2JkNThlMDNiOWU2"
